Goal: Information Seeking & Learning: Learn about a topic

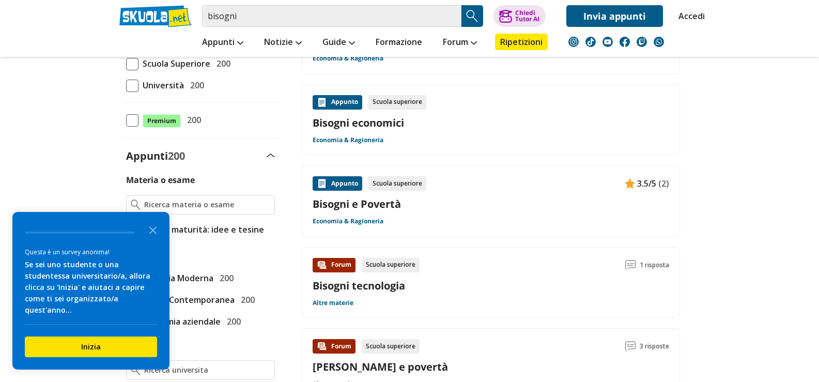
scroll to position [155, 0]
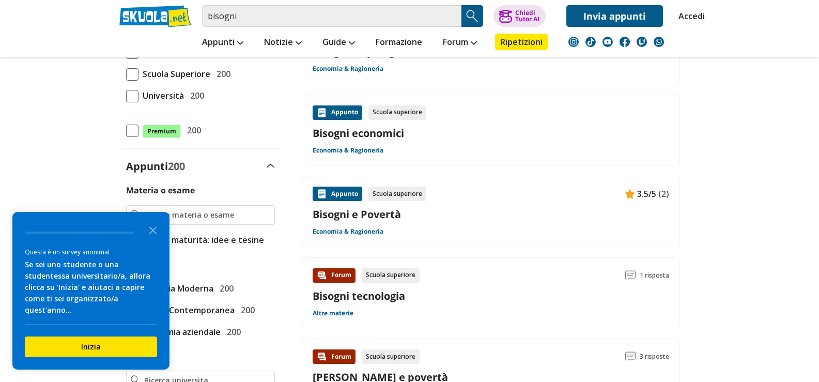
click at [247, 166] on div "Appunti 200" at bounding box center [200, 166] width 157 height 14
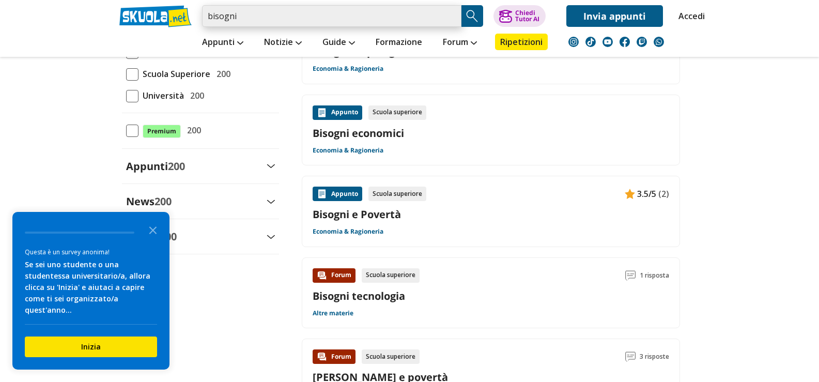
click at [256, 19] on input "bisogni" at bounding box center [331, 16] width 259 height 22
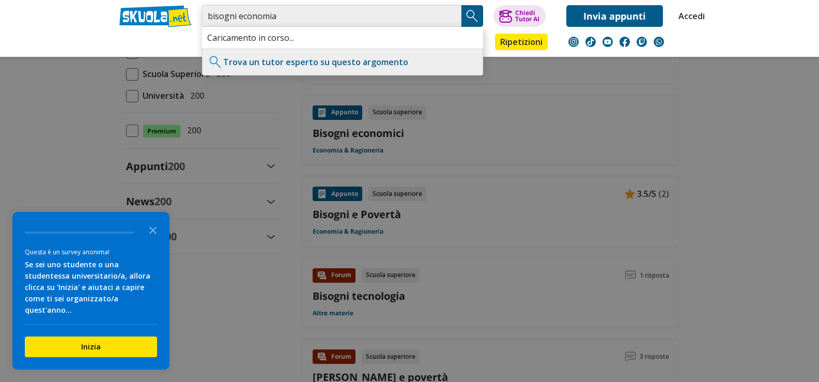
type input "bisogni economia"
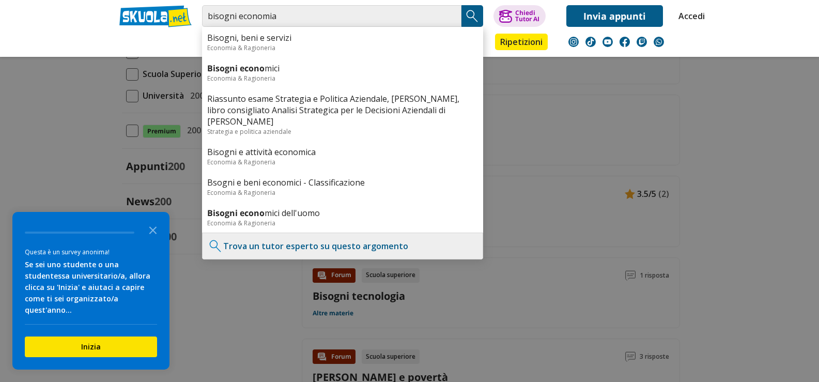
click at [477, 20] on img "Search Button" at bounding box center [471, 15] width 15 height 15
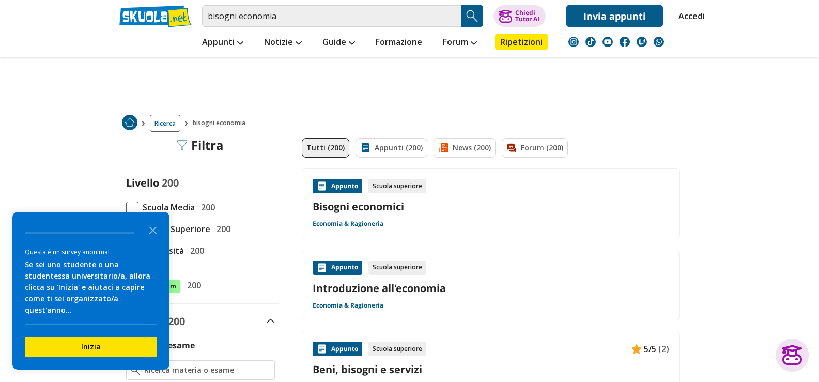
click at [331, 268] on div "Appunto" at bounding box center [337, 267] width 50 height 14
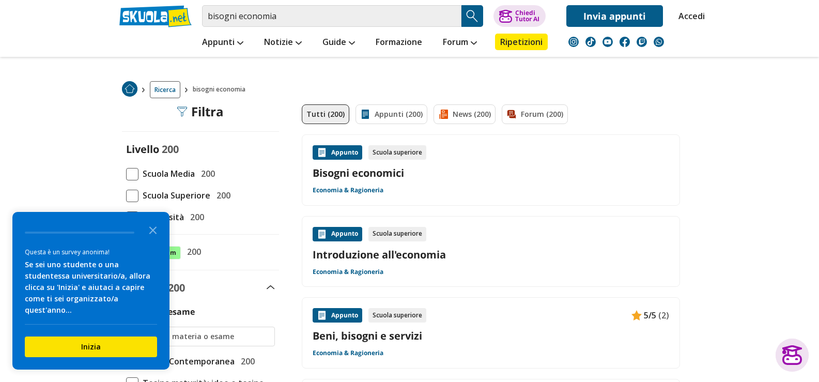
scroll to position [52, 0]
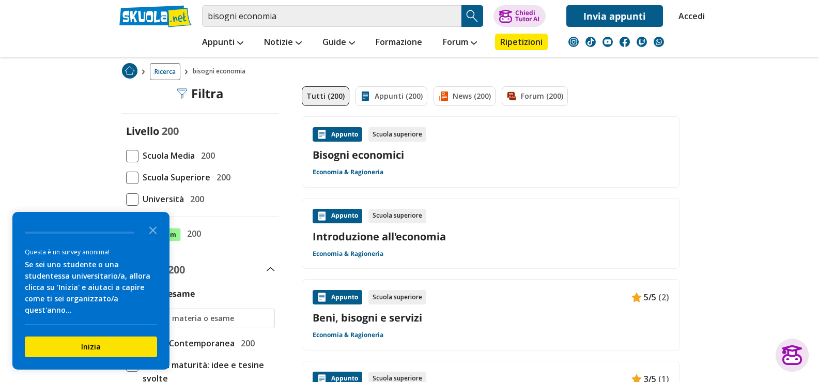
click at [341, 292] on div "Appunto" at bounding box center [337, 297] width 50 height 14
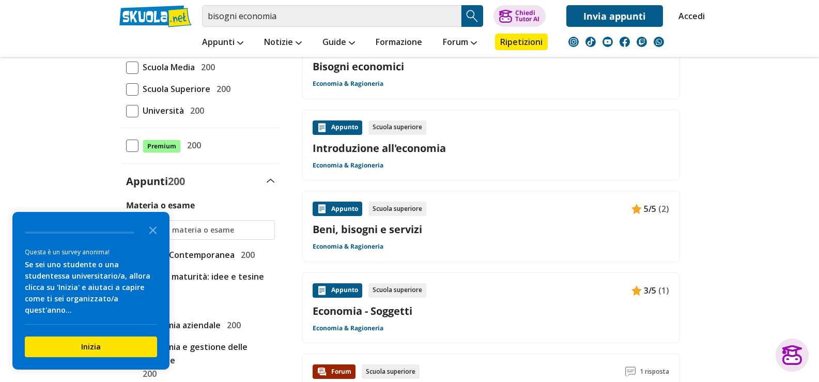
scroll to position [155, 0]
